Goal: Find specific page/section: Find specific page/section

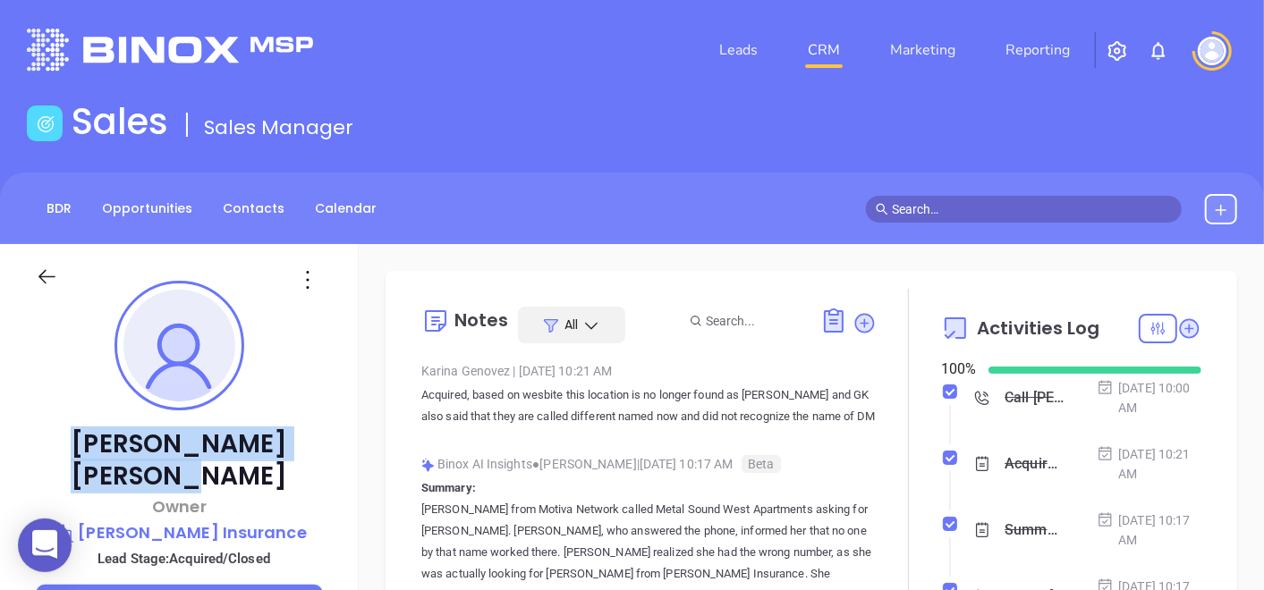
scroll to position [467, 0]
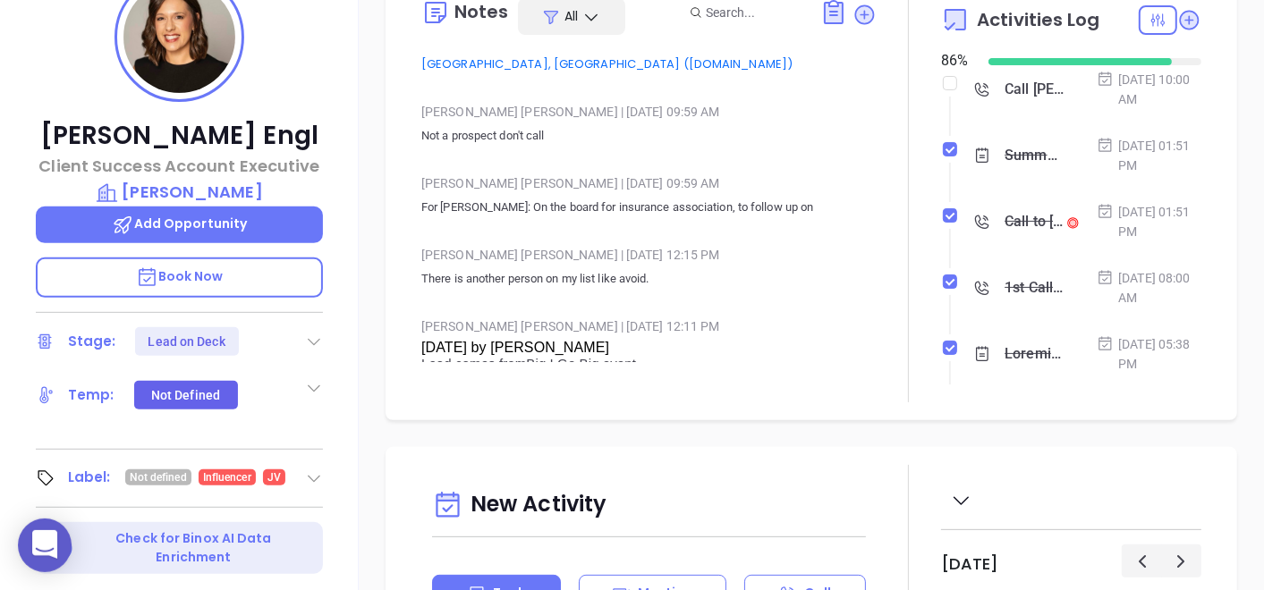
scroll to position [1565, 0]
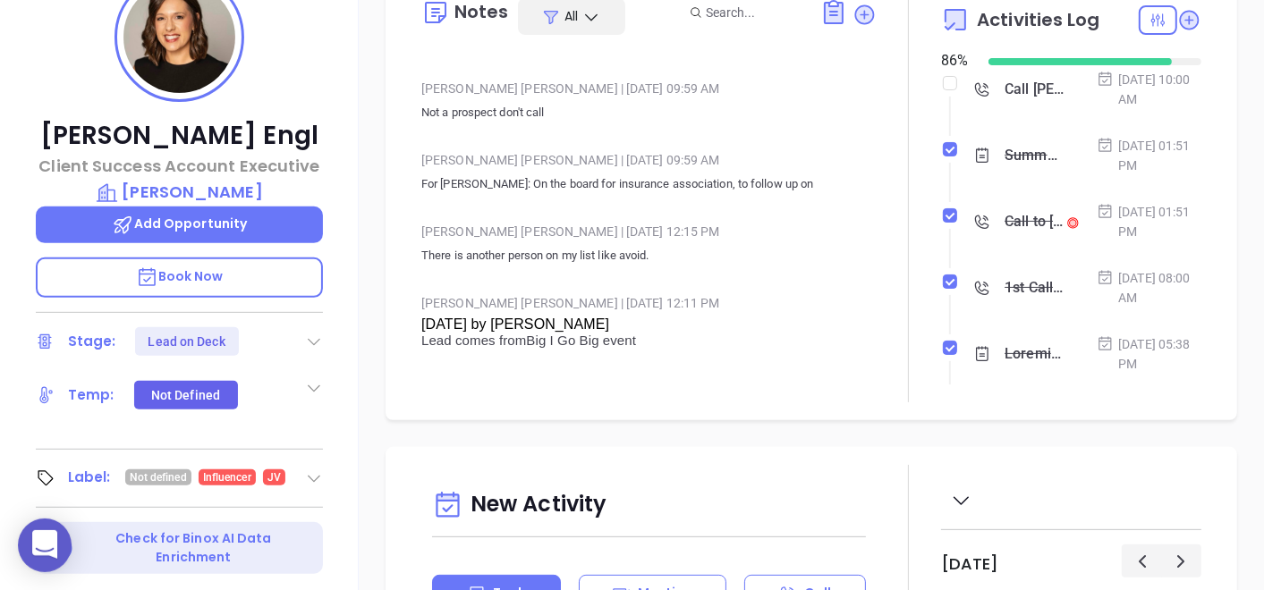
drag, startPoint x: 426, startPoint y: 106, endPoint x: 556, endPoint y: 104, distance: 130.6
click at [556, 104] on p "Not a prospect don't call" at bounding box center [648, 112] width 455 height 21
copy p "Not a prospect don't call"
click at [403, 93] on div "Notes All Binox AI Insights ● [PERSON_NAME] | [DATE] 01:51 PM Beta Summary: [PE…" at bounding box center [811, 191] width 816 height 422
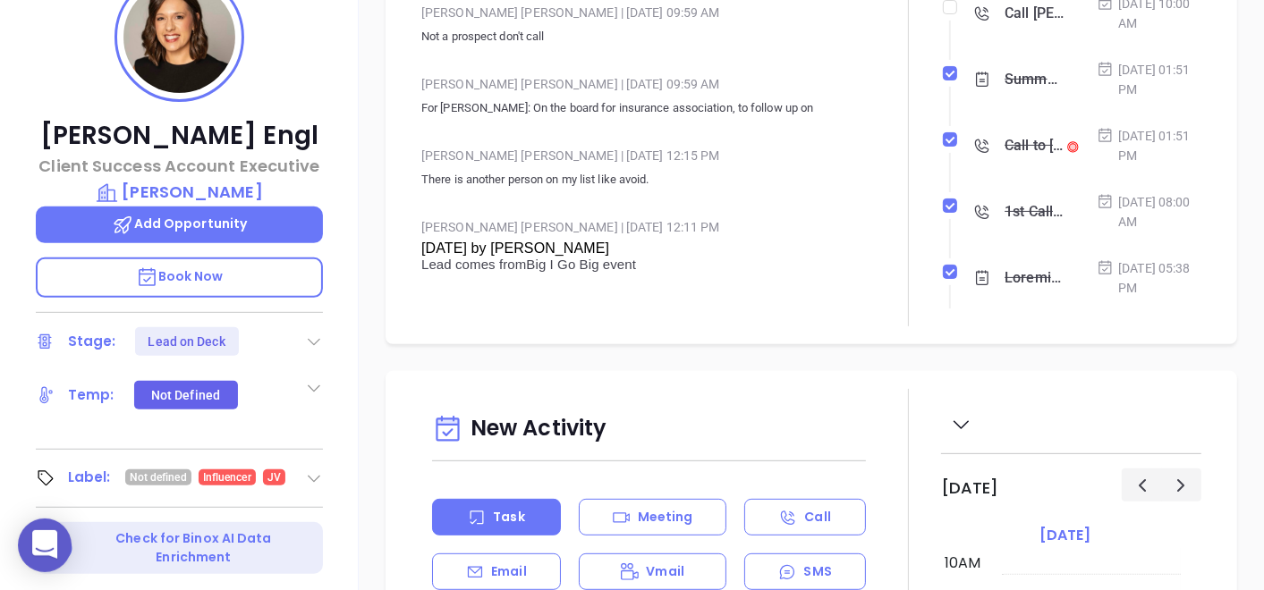
scroll to position [199, 0]
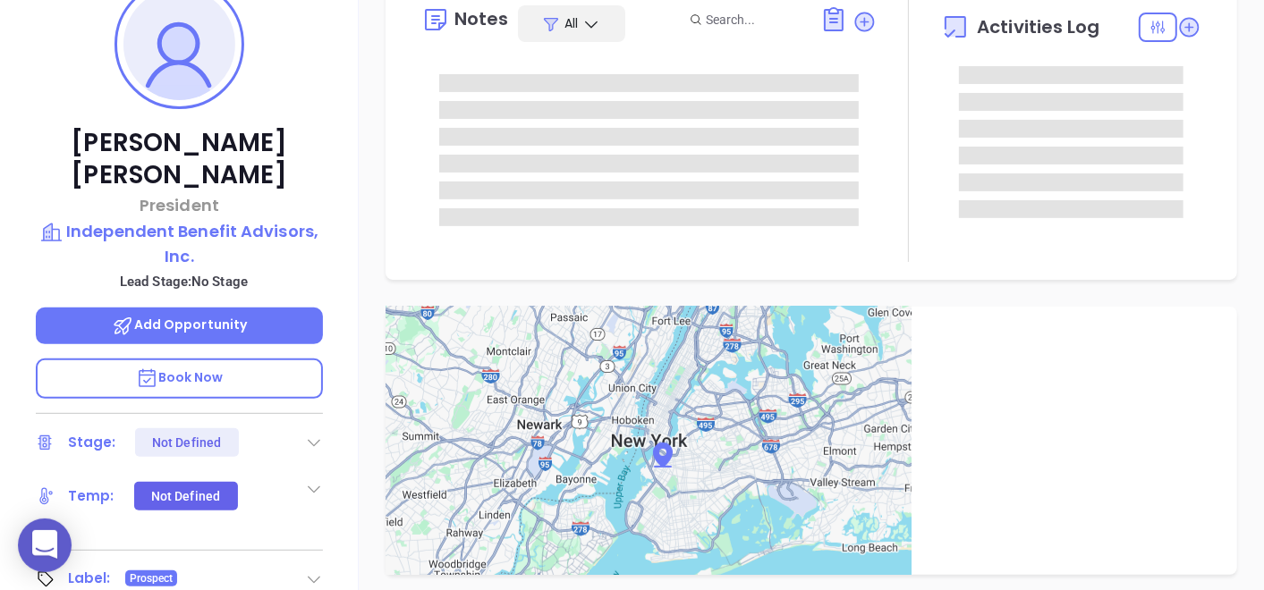
scroll to position [397, 0]
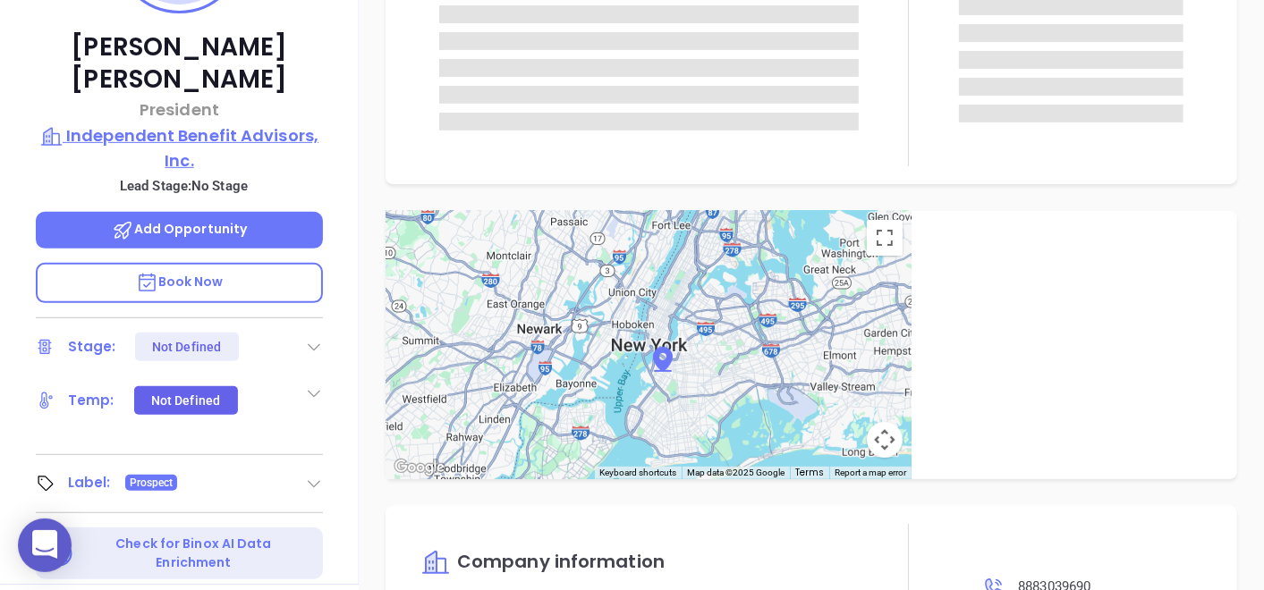
click at [204, 123] on p "Independent Benefit Advisors, Inc." at bounding box center [179, 147] width 287 height 49
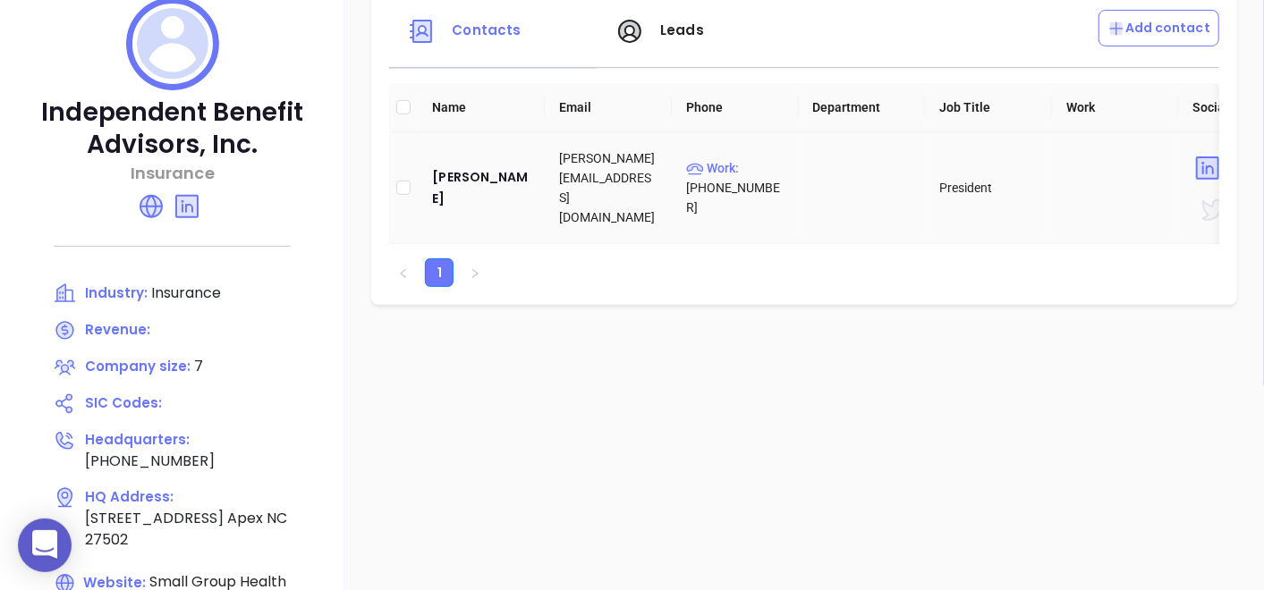
scroll to position [199, 0]
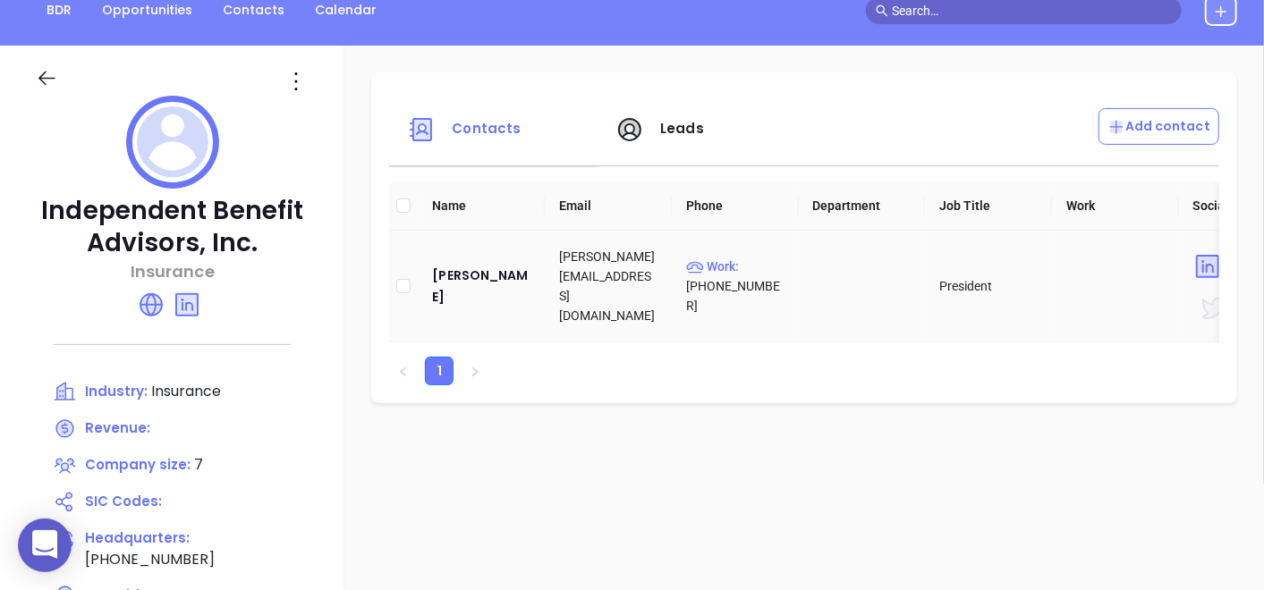
click at [427, 276] on td "John Gasiorowski" at bounding box center [481, 287] width 127 height 112
click at [444, 286] on div "John Gasiorowski" at bounding box center [481, 286] width 98 height 43
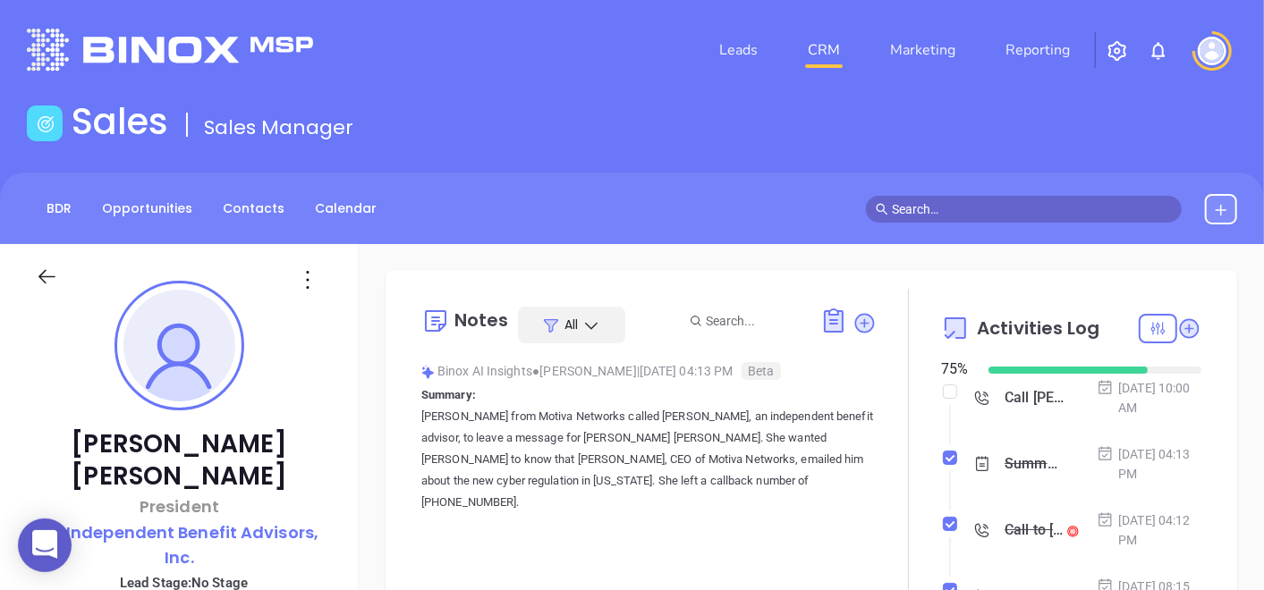
scroll to position [199, 0]
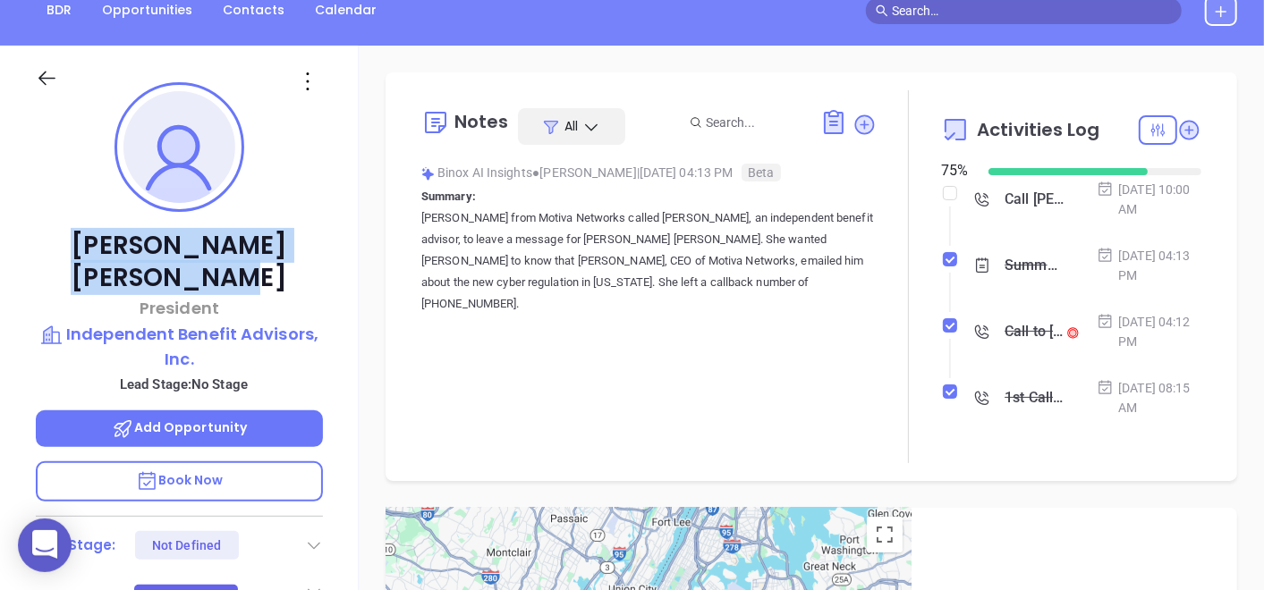
drag, startPoint x: 72, startPoint y: 246, endPoint x: 293, endPoint y: 236, distance: 221.1
click at [293, 236] on p "John Gasiorowski" at bounding box center [179, 262] width 287 height 64
copy p "John Gasiorowski"
click at [199, 322] on p "Independent Benefit Advisors, Inc." at bounding box center [179, 346] width 287 height 49
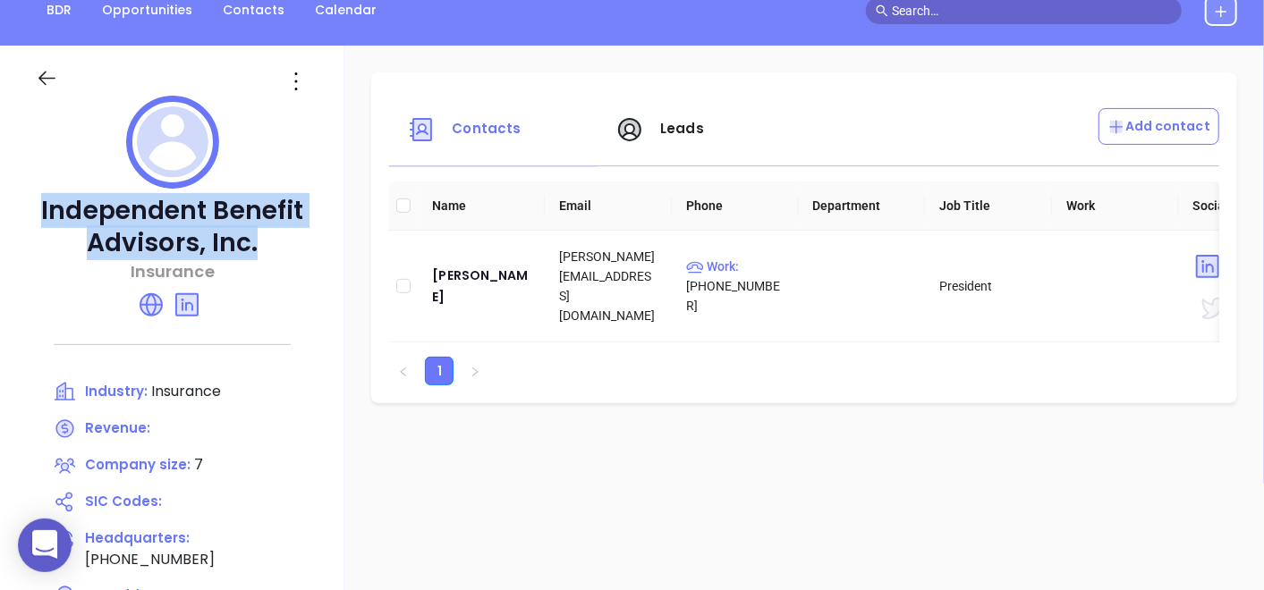
drag, startPoint x: 37, startPoint y: 207, endPoint x: 259, endPoint y: 252, distance: 227.3
click at [259, 252] on p "Independent Benefit Advisors, Inc." at bounding box center [172, 227] width 273 height 64
copy p "Independent Benefit Advisors, Inc."
click at [471, 285] on div "John Gasiorowski" at bounding box center [481, 286] width 98 height 43
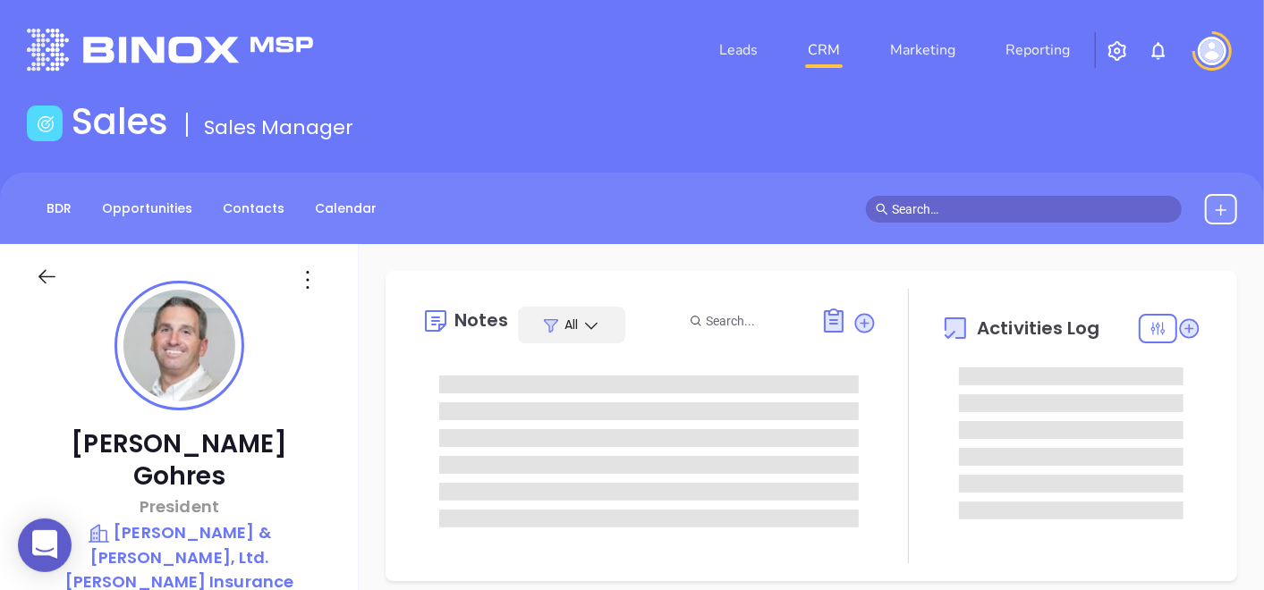
type input "10:00 am"
type input "[DATE]"
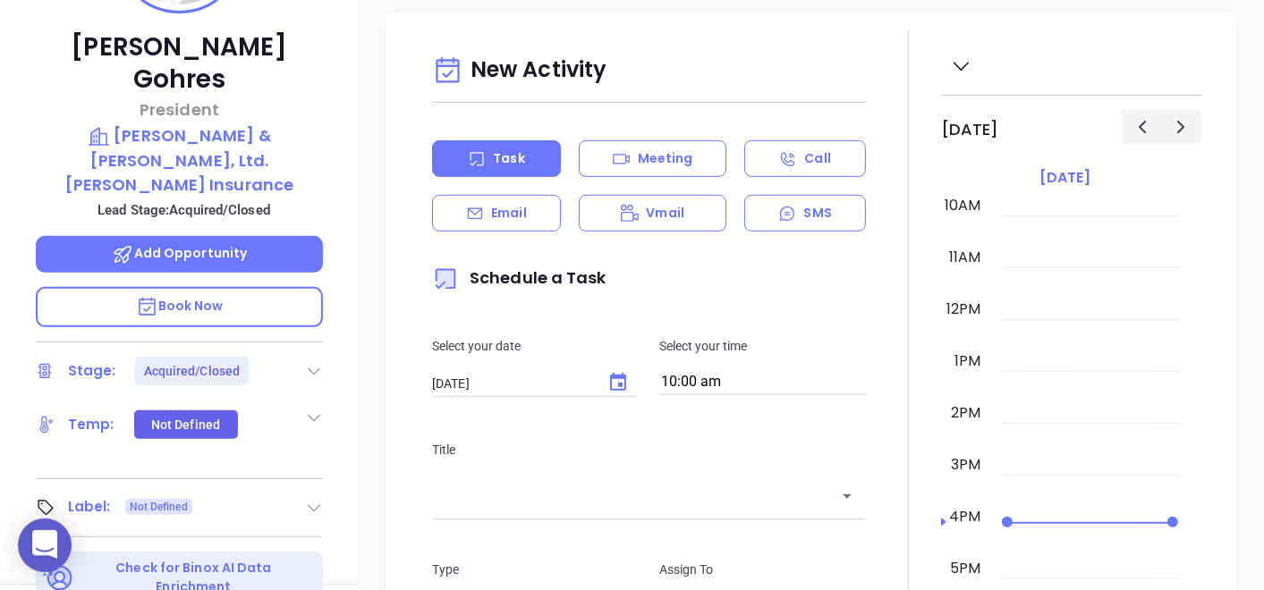
scroll to position [794, 0]
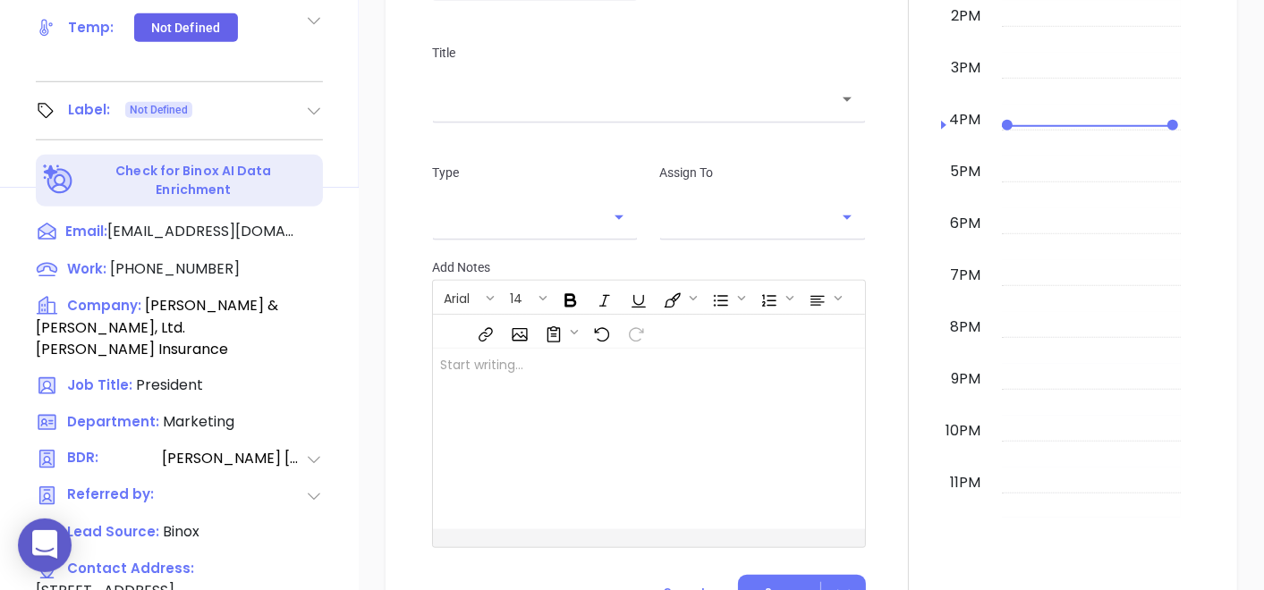
type input "[PERSON_NAME]"
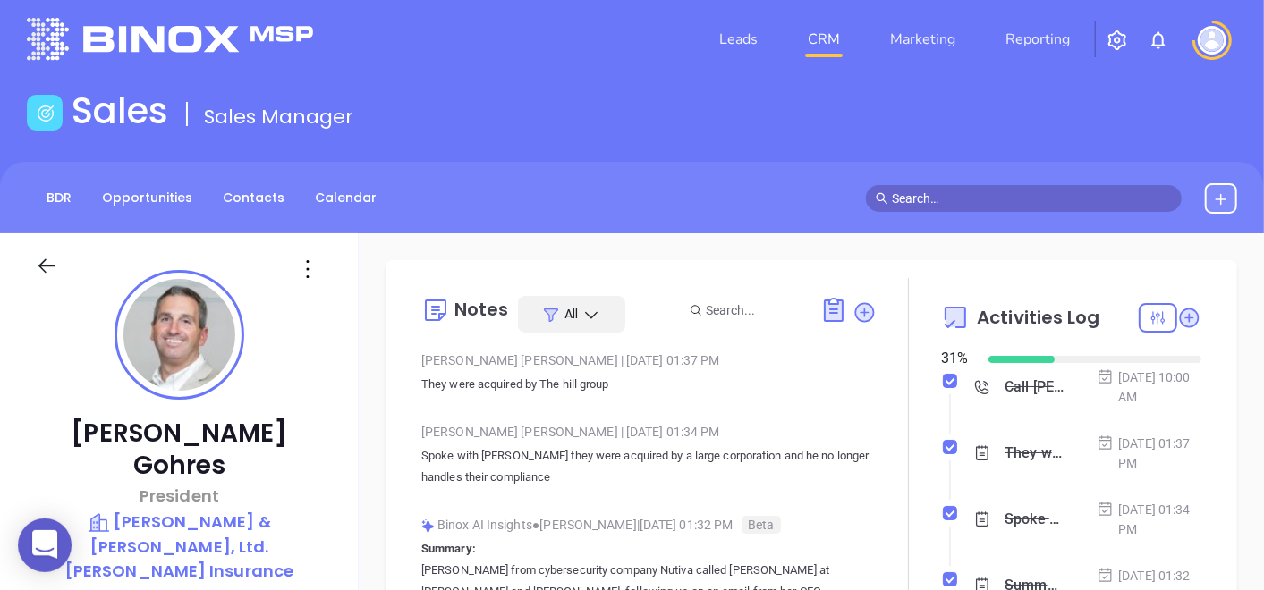
scroll to position [0, 0]
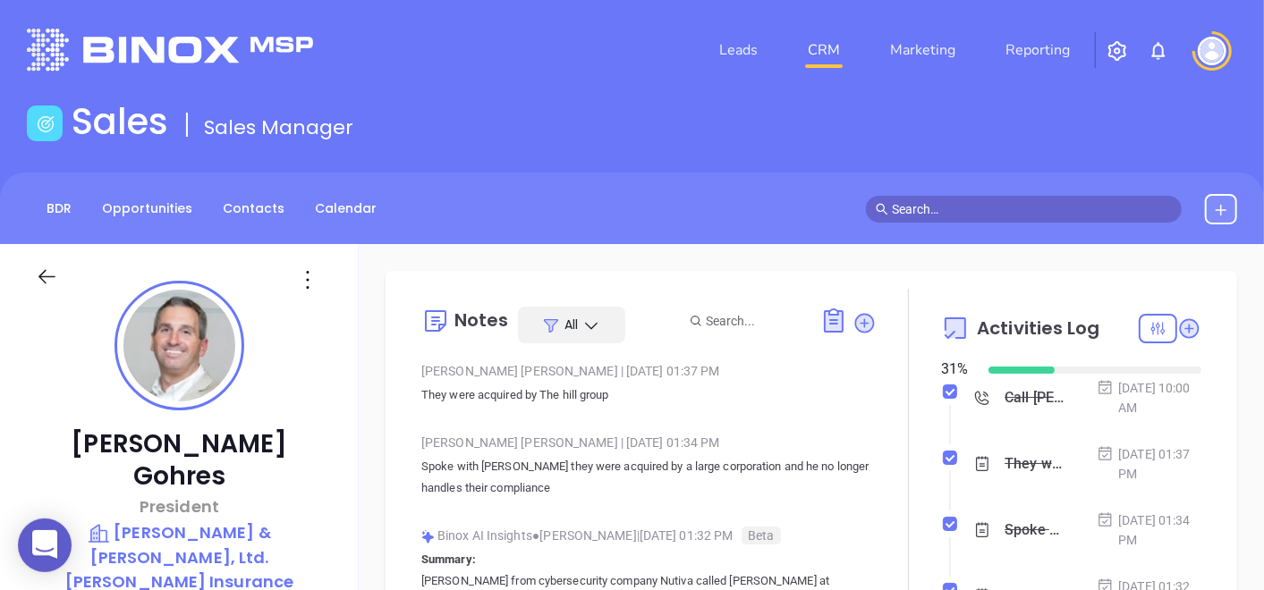
click at [121, 520] on p "Emery & James, Ltd. Gohres Insurance" at bounding box center [179, 556] width 287 height 73
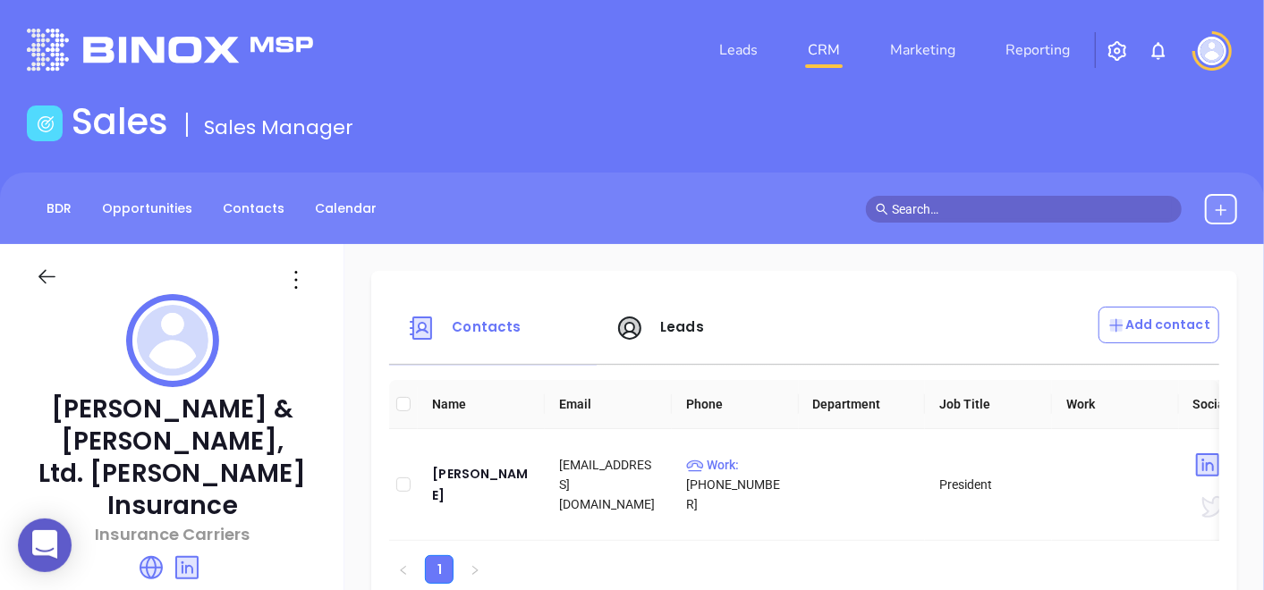
click at [52, 273] on icon at bounding box center [47, 277] width 22 height 22
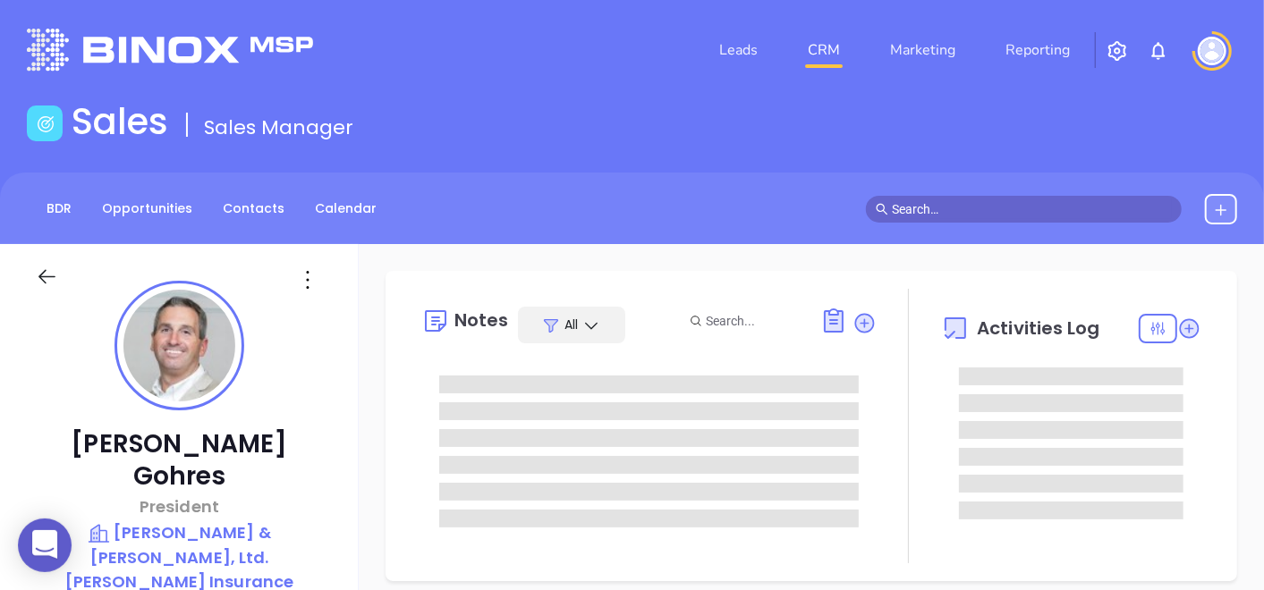
scroll to position [519, 0]
type input "[PERSON_NAME]"
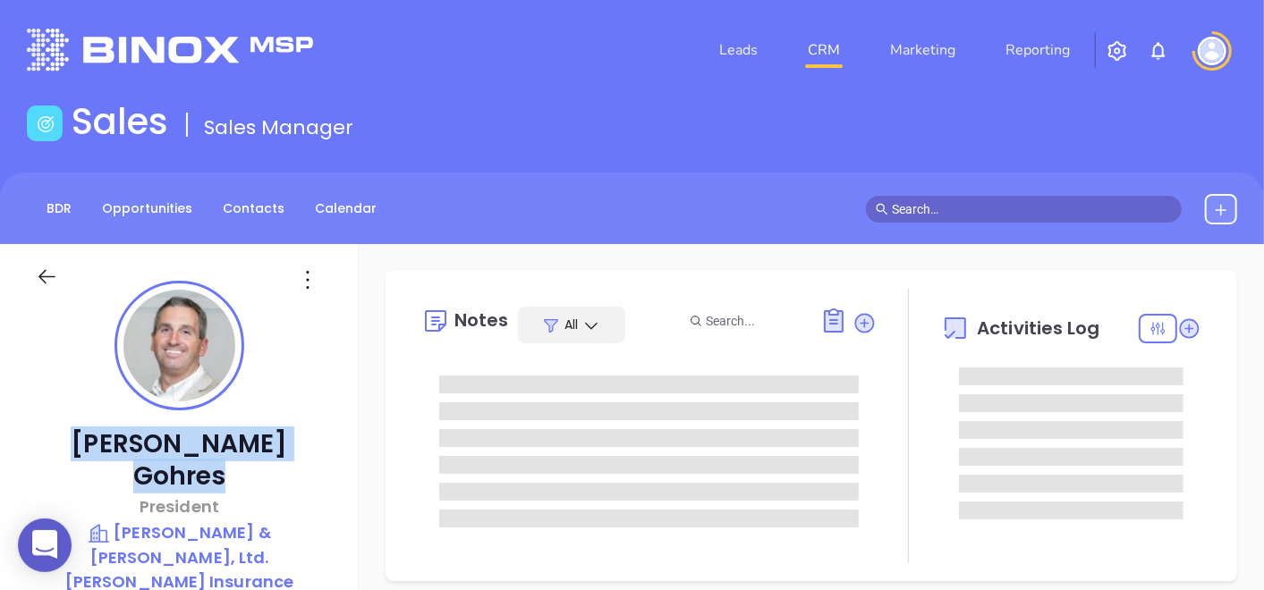
drag, startPoint x: 98, startPoint y: 441, endPoint x: 258, endPoint y: 451, distance: 159.5
click at [258, 451] on p "Brian Gohres" at bounding box center [179, 460] width 287 height 64
copy p "Brian Gohres"
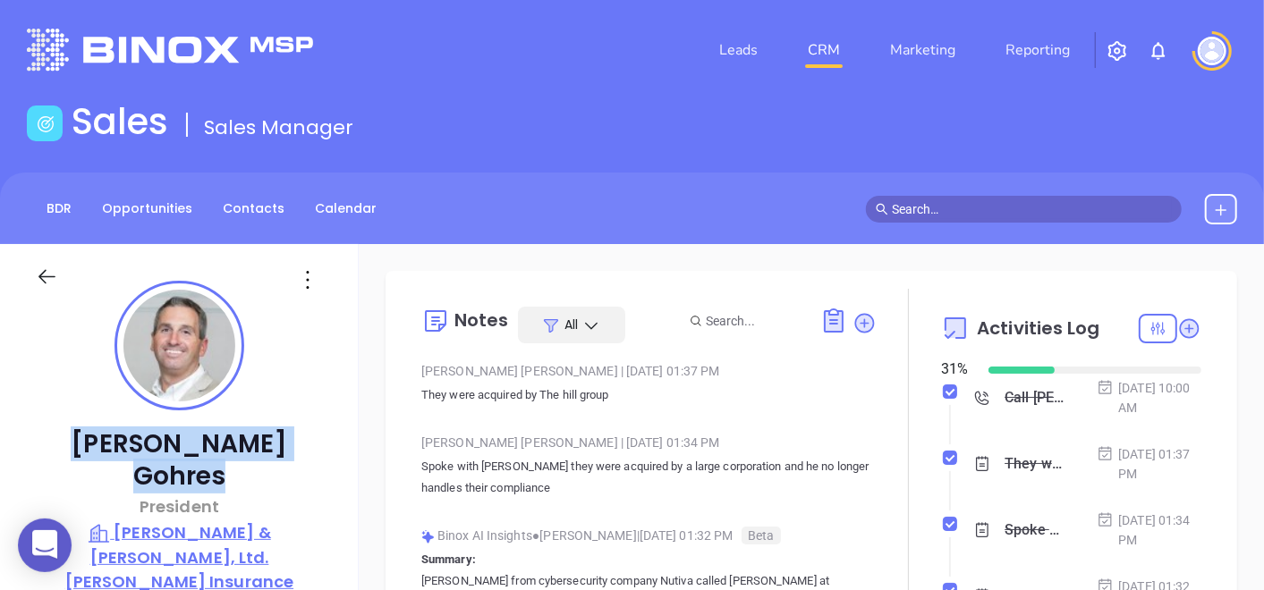
click at [148, 520] on p "Emery & James, Ltd. Gohres Insurance" at bounding box center [179, 556] width 287 height 73
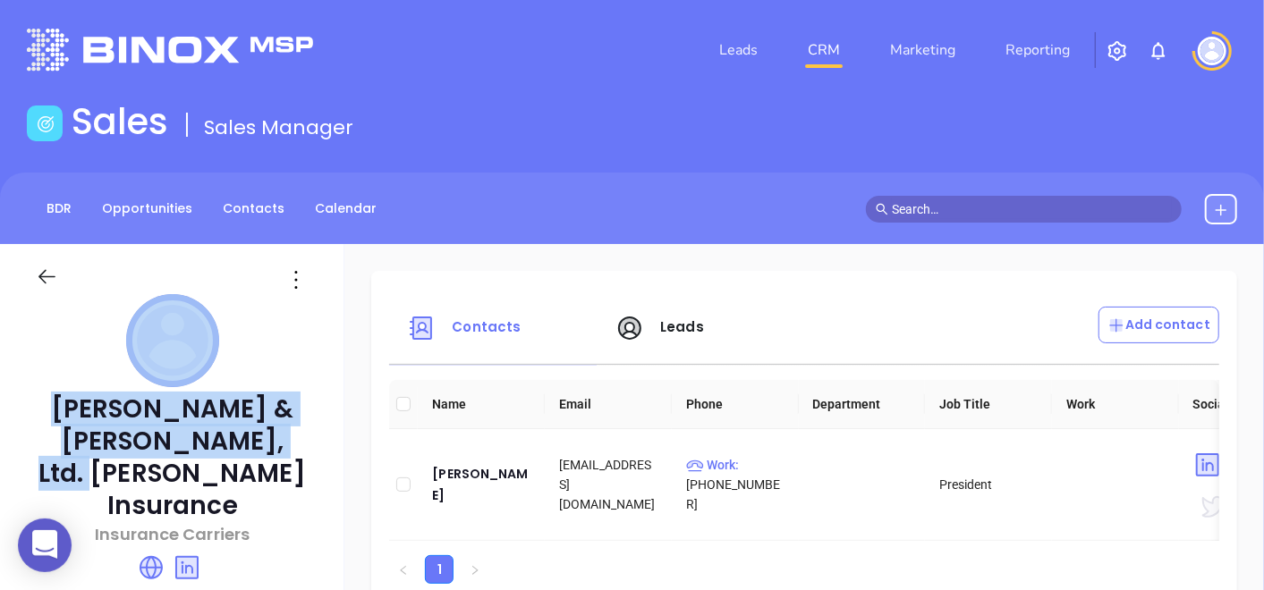
drag, startPoint x: 45, startPoint y: 391, endPoint x: 288, endPoint y: 452, distance: 250.7
drag, startPoint x: 288, startPoint y: 452, endPoint x: 42, endPoint y: 406, distance: 250.1
click at [42, 406] on p "Emery & James, Ltd. Gohres Insurance" at bounding box center [172, 457] width 273 height 129
click at [48, 406] on p "Emery & James, Ltd. Gohres Insurance" at bounding box center [172, 457] width 273 height 129
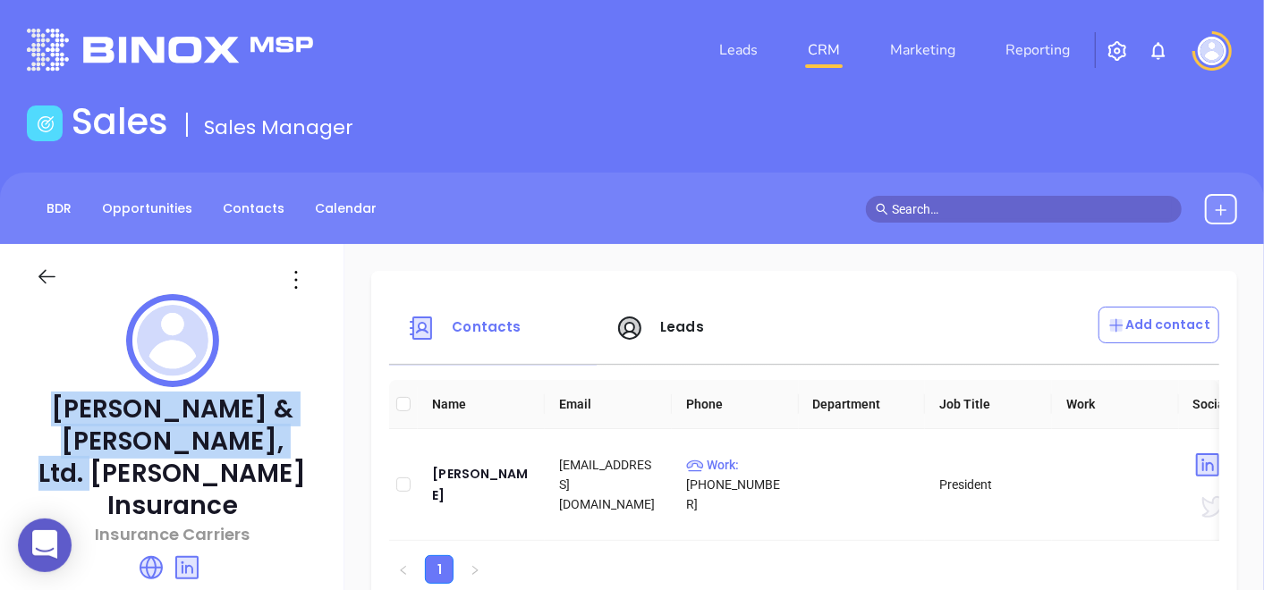
drag, startPoint x: 47, startPoint y: 406, endPoint x: 245, endPoint y: 440, distance: 200.5
click at [245, 440] on p "Emery & James, Ltd. Gohres Insurance" at bounding box center [172, 457] width 273 height 129
click at [481, 485] on div "Brian Gohres" at bounding box center [481, 484] width 98 height 43
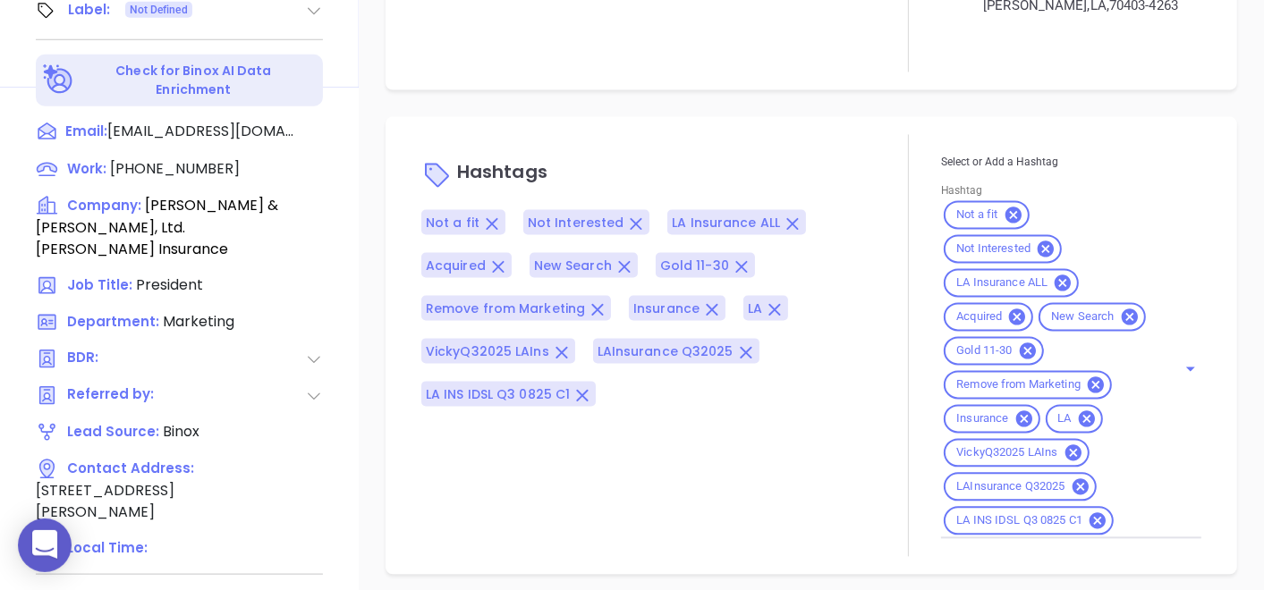
scroll to position [1306, 0]
type input "[PERSON_NAME]"
